Goal: Information Seeking & Learning: Learn about a topic

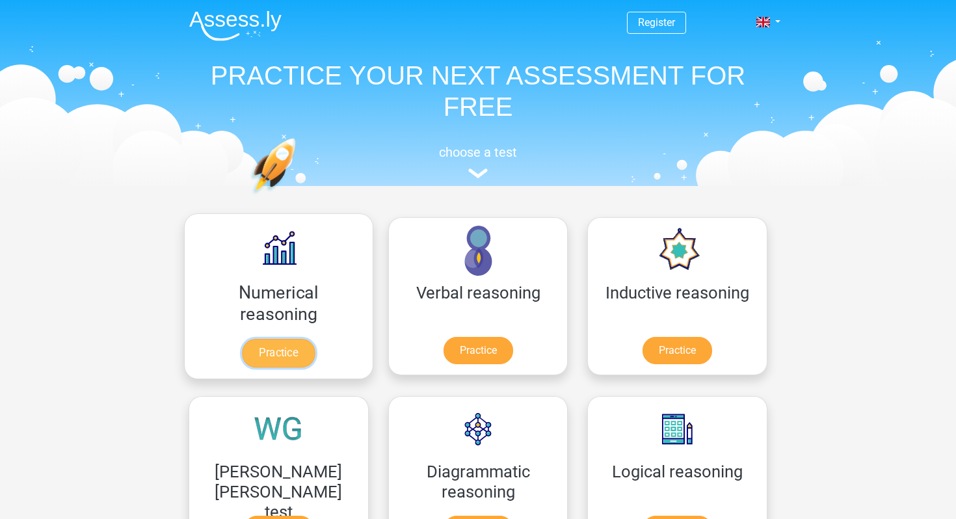
click at [242, 346] on link "Practice" at bounding box center [278, 353] width 73 height 29
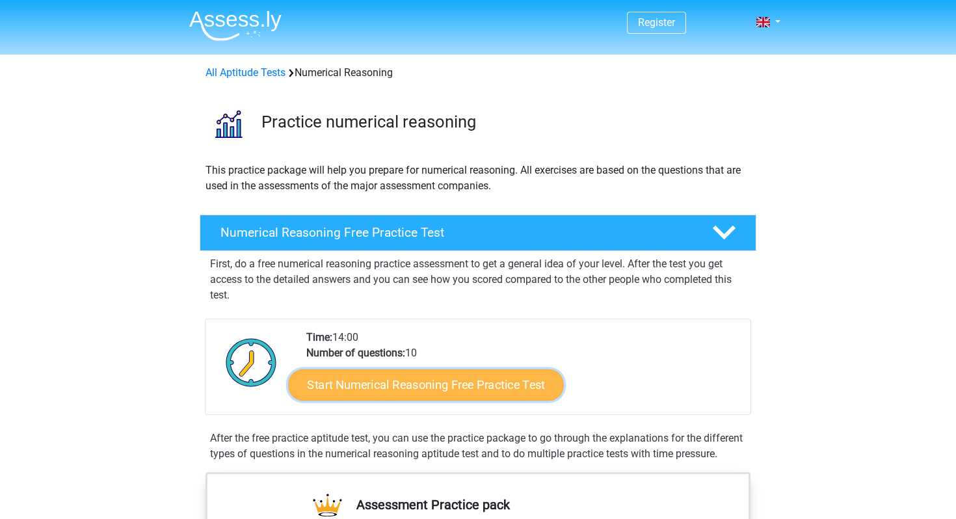
click at [338, 383] on link "Start Numerical Reasoning Free Practice Test" at bounding box center [426, 384] width 275 height 31
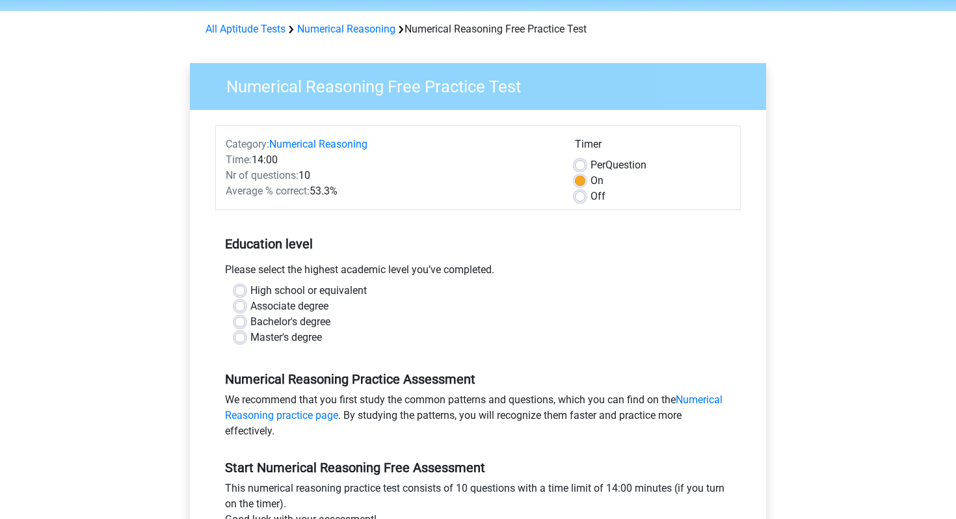
scroll to position [56, 0]
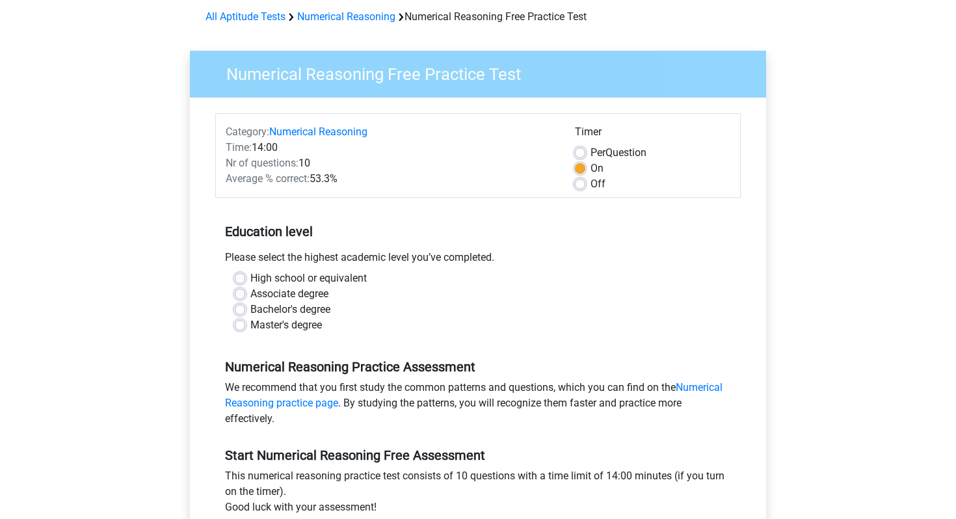
click at [250, 278] on label "High school or equivalent" at bounding box center [308, 278] width 116 height 16
click at [241, 278] on input "High school or equivalent" at bounding box center [240, 276] width 10 height 13
radio input "true"
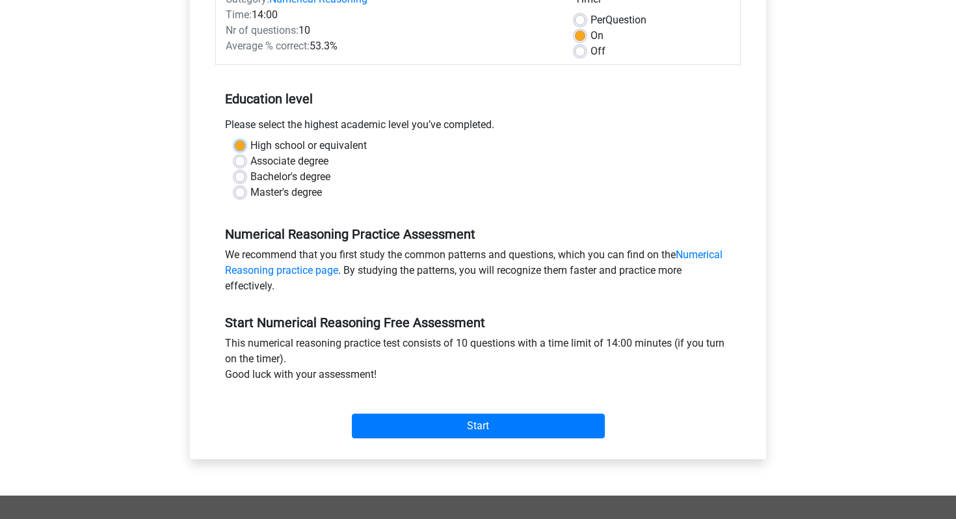
scroll to position [192, 0]
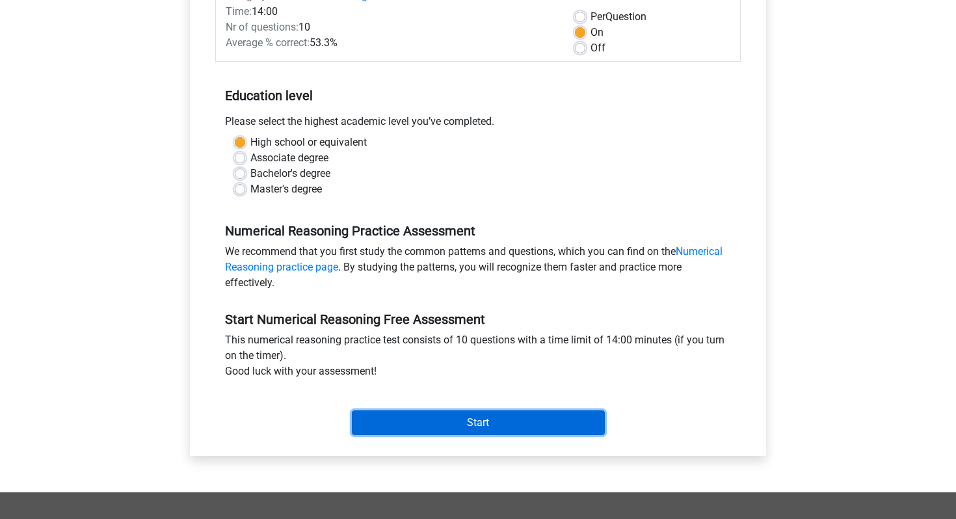
click at [369, 420] on input "Start" at bounding box center [478, 422] width 253 height 25
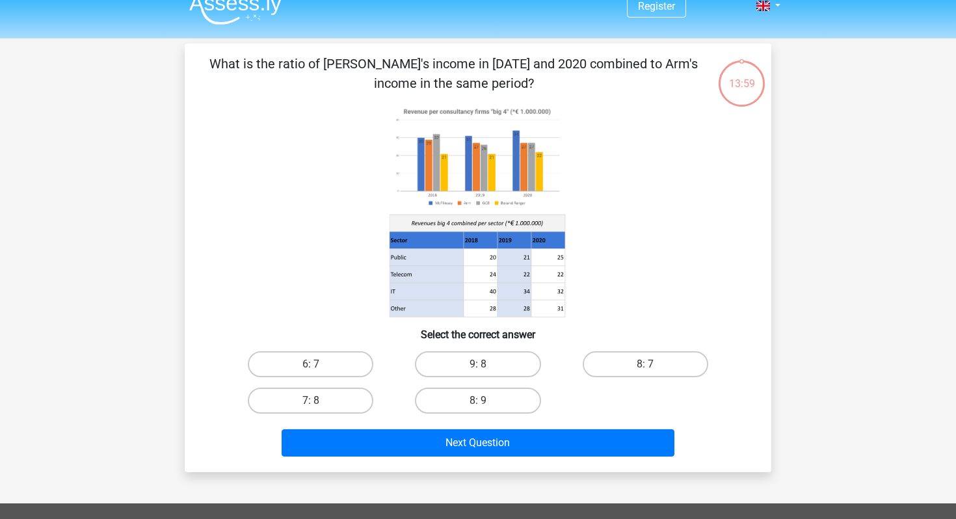
scroll to position [18, 0]
